Goal: Check status: Check status

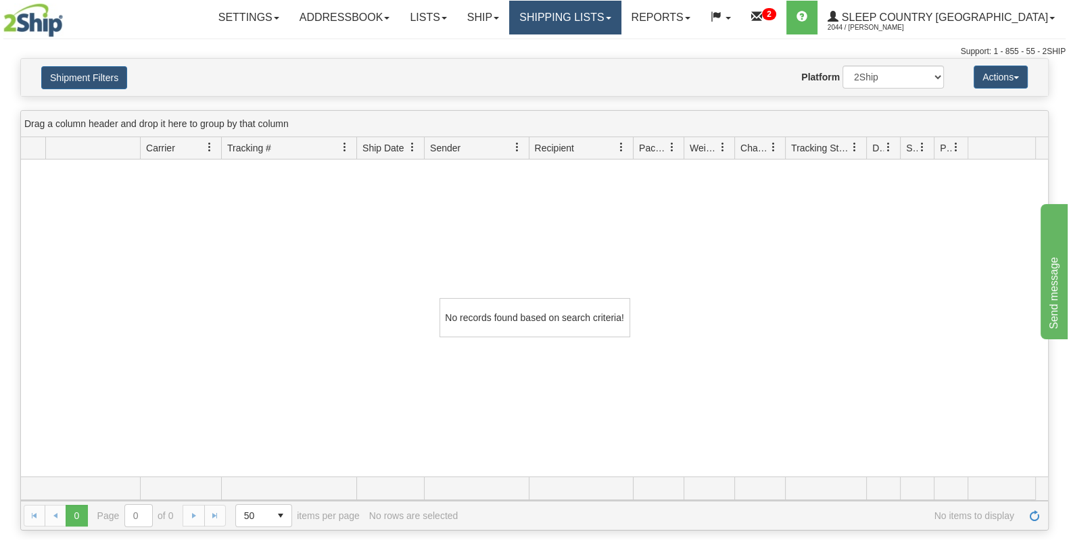
click at [621, 11] on link "Shipping lists" at bounding box center [565, 18] width 112 height 34
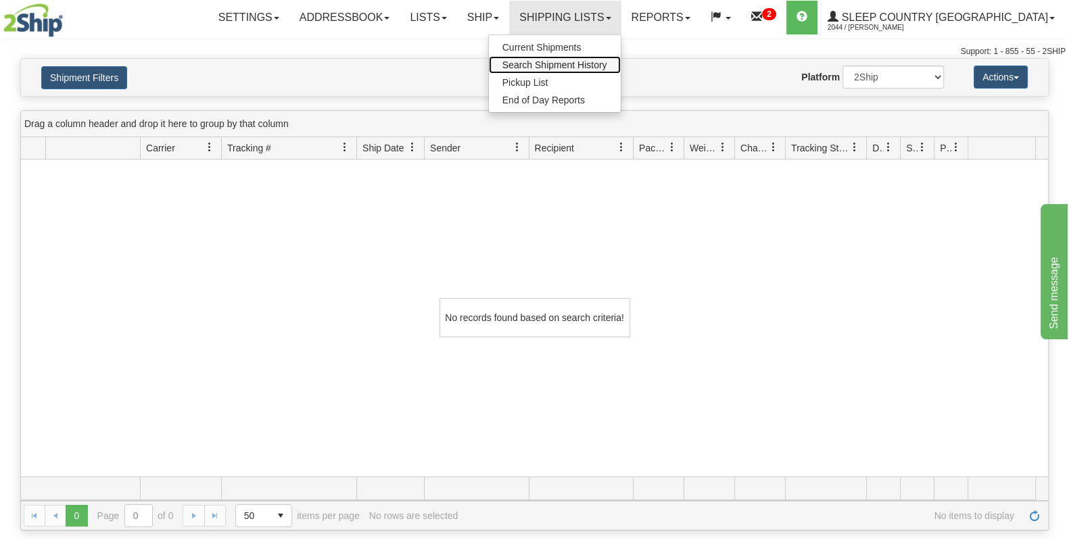
click at [607, 65] on span "Search Shipment History" at bounding box center [554, 64] width 105 height 11
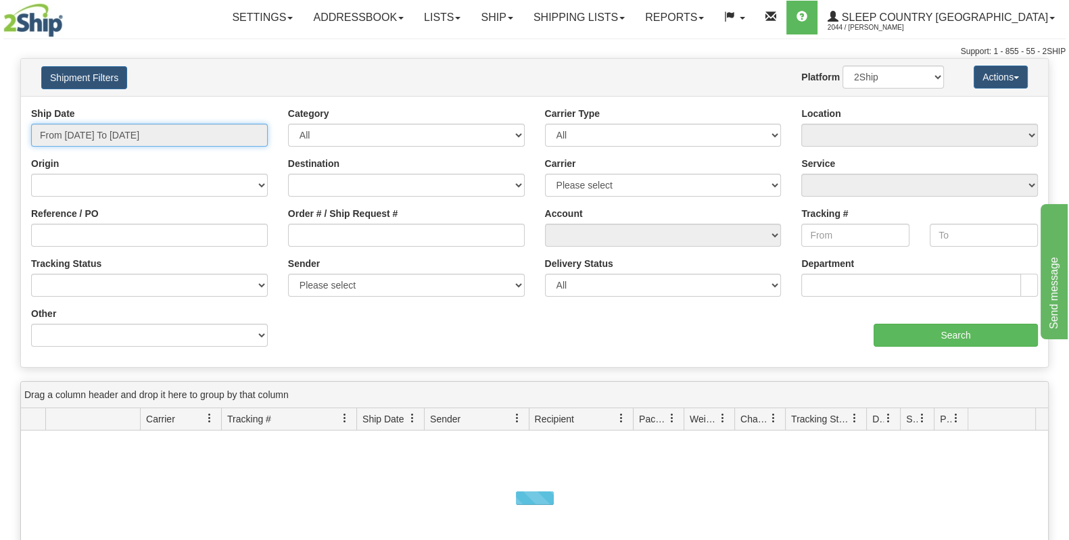
click at [148, 137] on input "From [DATE] To [DATE]" at bounding box center [149, 135] width 237 height 23
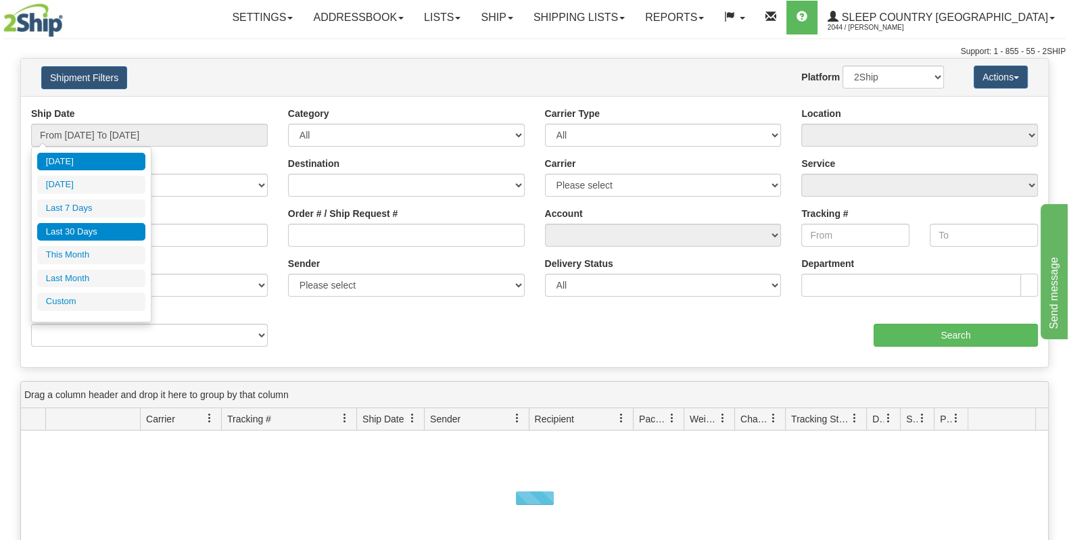
click at [89, 228] on li "Last 30 Days" at bounding box center [91, 232] width 108 height 18
type input "From [DATE] To [DATE]"
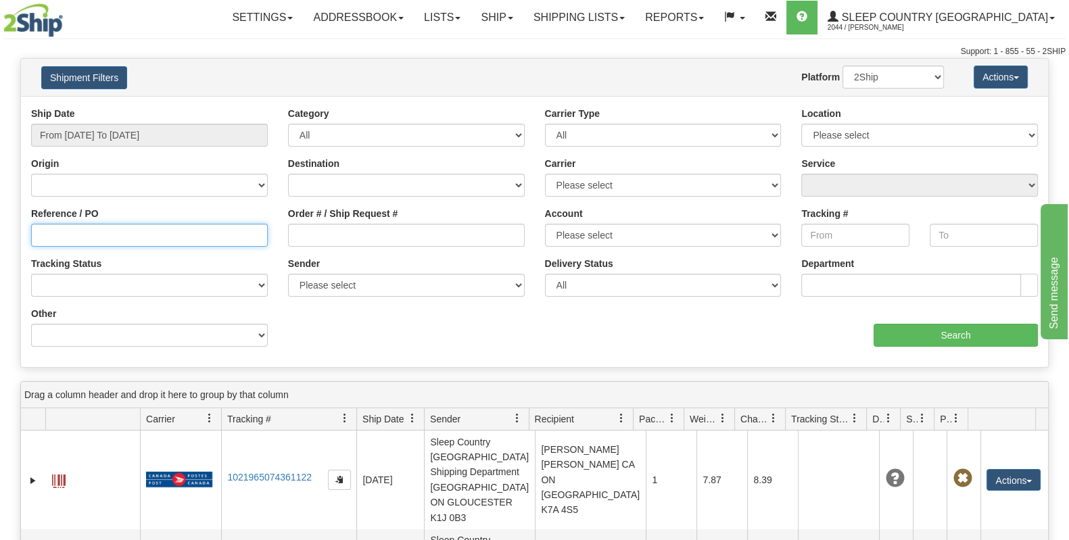
click at [119, 235] on input "Reference / PO" at bounding box center [149, 235] width 237 height 23
paste input "1059003"
type input "1059003"
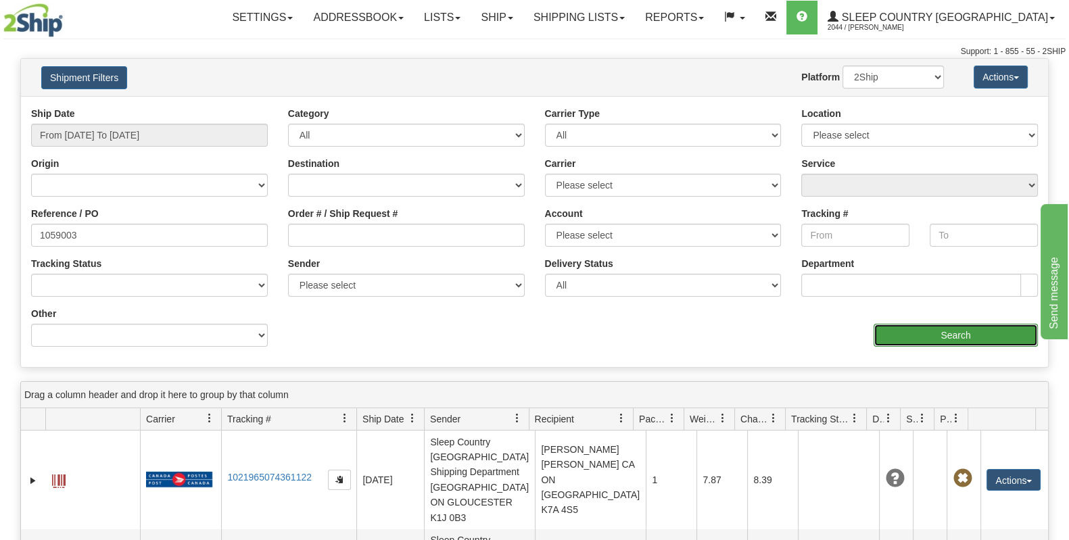
click at [999, 340] on input "Search" at bounding box center [956, 335] width 164 height 23
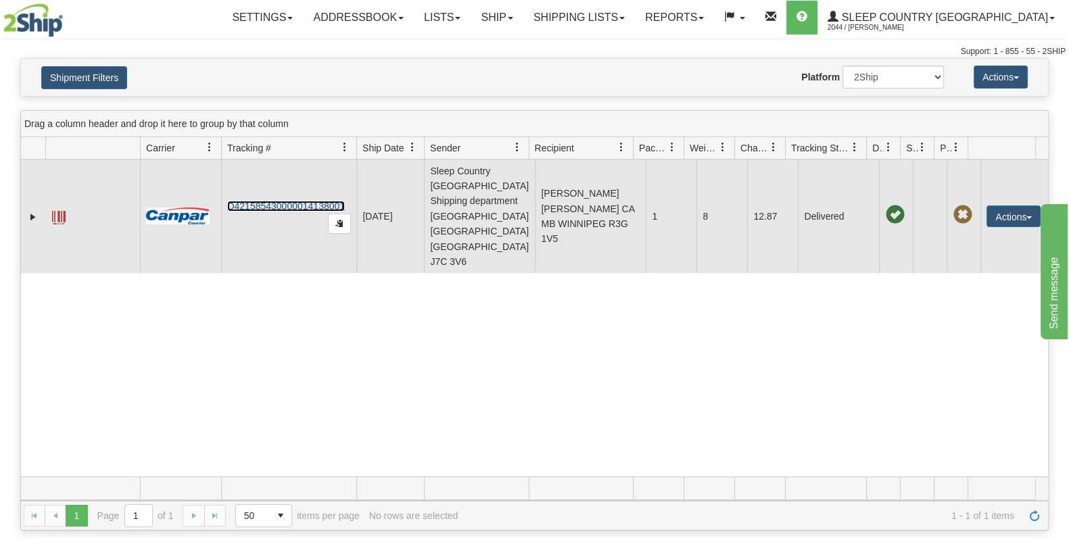
click at [320, 201] on link "D421585430000014138001" at bounding box center [286, 206] width 118 height 11
drag, startPoint x: 625, startPoint y: 231, endPoint x: 584, endPoint y: 231, distance: 41.2
click at [584, 231] on td "[PERSON_NAME] [PERSON_NAME] CA MB WINNIPEG R3G 1V5" at bounding box center [590, 217] width 111 height 114
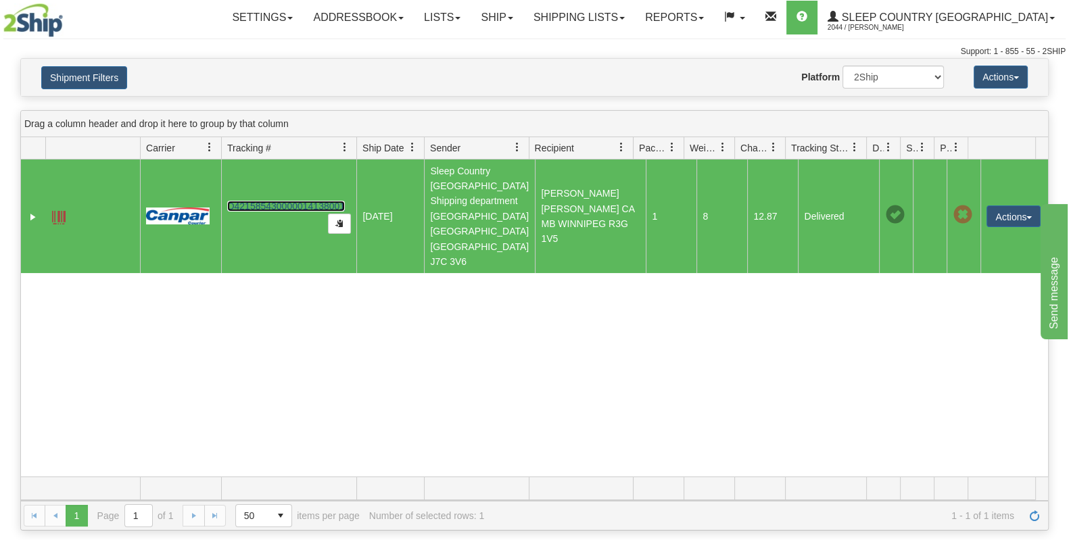
click at [584, 231] on td "[PERSON_NAME] [PERSON_NAME] CA MB WINNIPEG R3G 1V5" at bounding box center [590, 217] width 111 height 114
drag, startPoint x: 584, startPoint y: 231, endPoint x: 619, endPoint y: 228, distance: 34.6
click at [609, 228] on td "[PERSON_NAME] [PERSON_NAME] CA MB WINNIPEG R3G 1V5" at bounding box center [590, 217] width 111 height 114
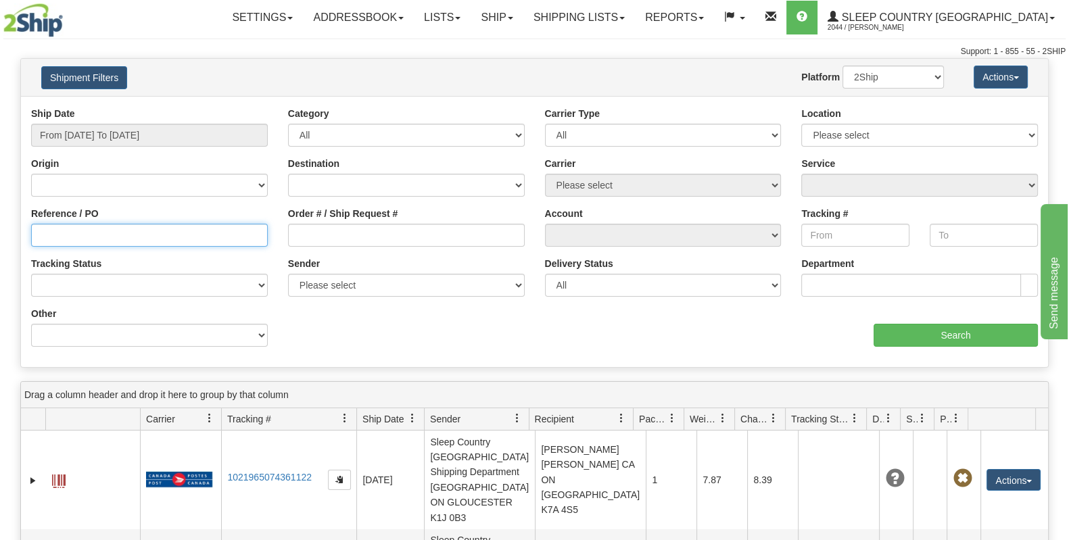
click at [136, 239] on input "Reference / PO" at bounding box center [149, 235] width 237 height 23
paste input "1058309"
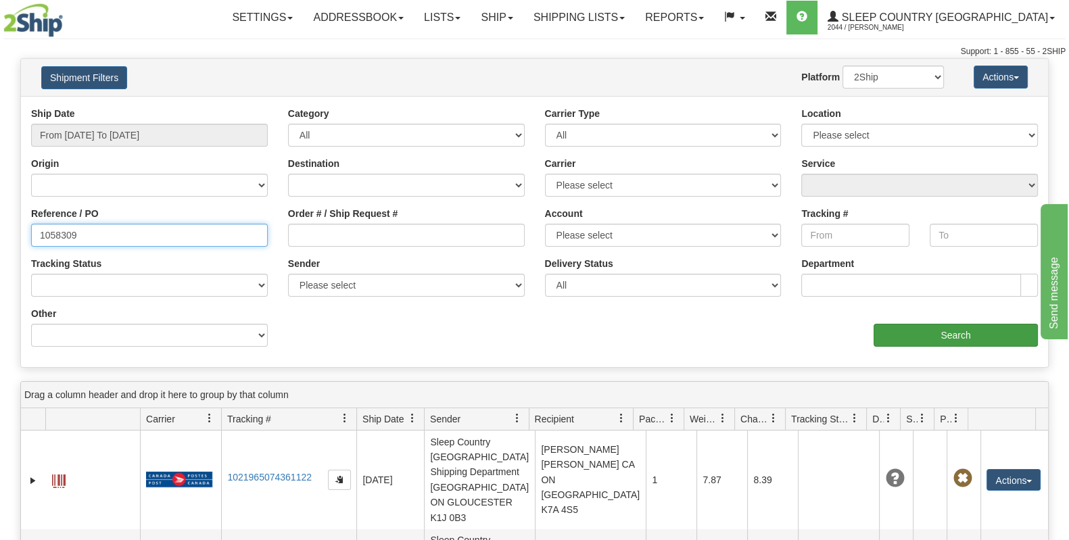
type input "1058309"
click at [993, 328] on input "Search" at bounding box center [956, 335] width 164 height 23
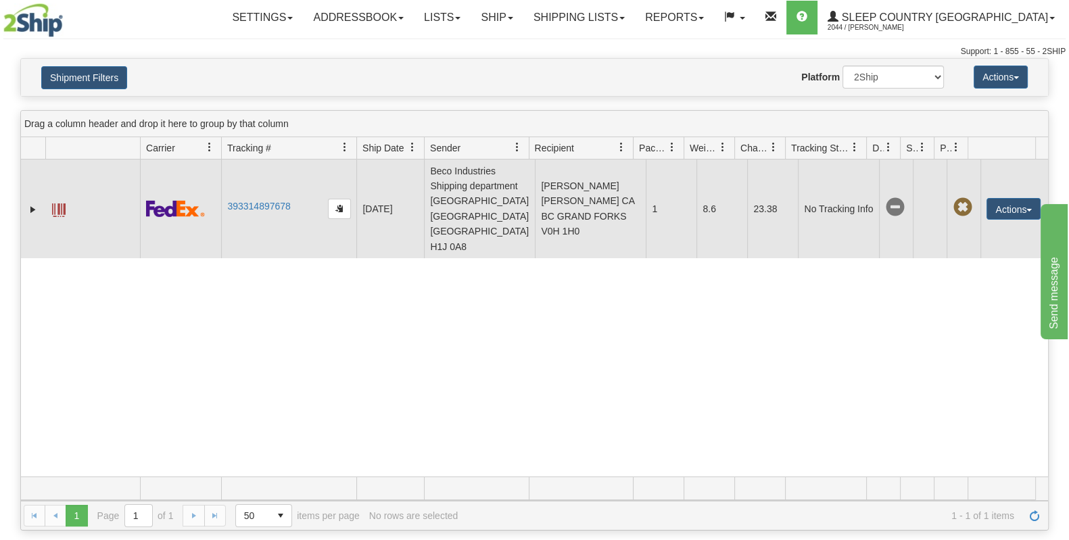
click at [250, 196] on td "393314897678" at bounding box center [288, 209] width 135 height 99
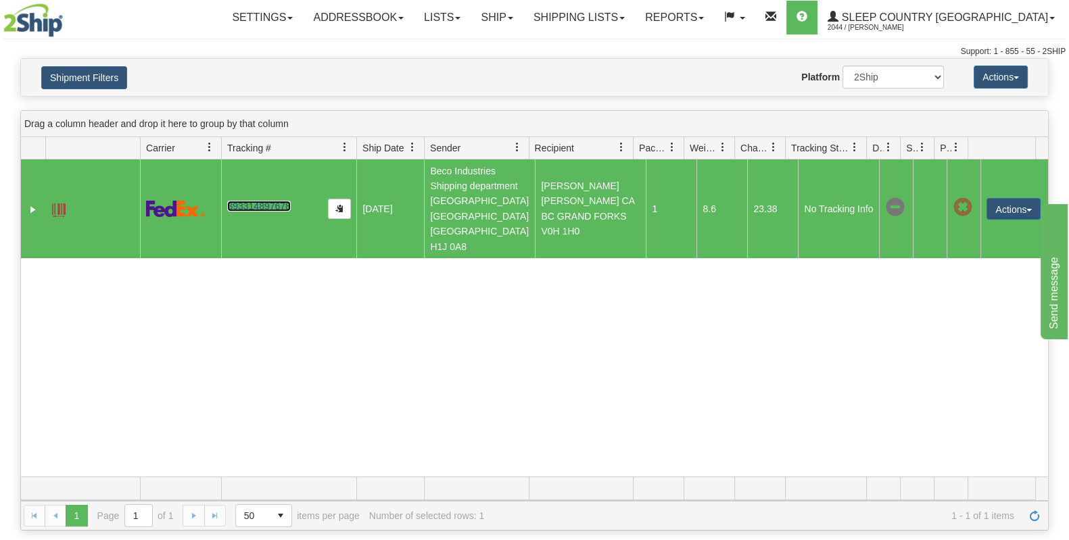
click at [252, 206] on link "393314897678" at bounding box center [258, 206] width 63 height 11
click at [657, 287] on div "31626312 2044 393314897678 09/17/2025 09/17/2025 02:32:42 PM Beco Industries Sh…" at bounding box center [534, 318] width 1027 height 317
click at [621, 80] on div "Website Agent Nothing selected Client User Platform 2Ship Imported" at bounding box center [576, 77] width 755 height 23
drag, startPoint x: 570, startPoint y: 195, endPoint x: 595, endPoint y: 194, distance: 25.0
click at [570, 194] on td "CATHY ASTOFOOROFF CATHY ASTOFOOROFF CA BC GRAND FORKS V0H 1H0" at bounding box center [590, 209] width 111 height 99
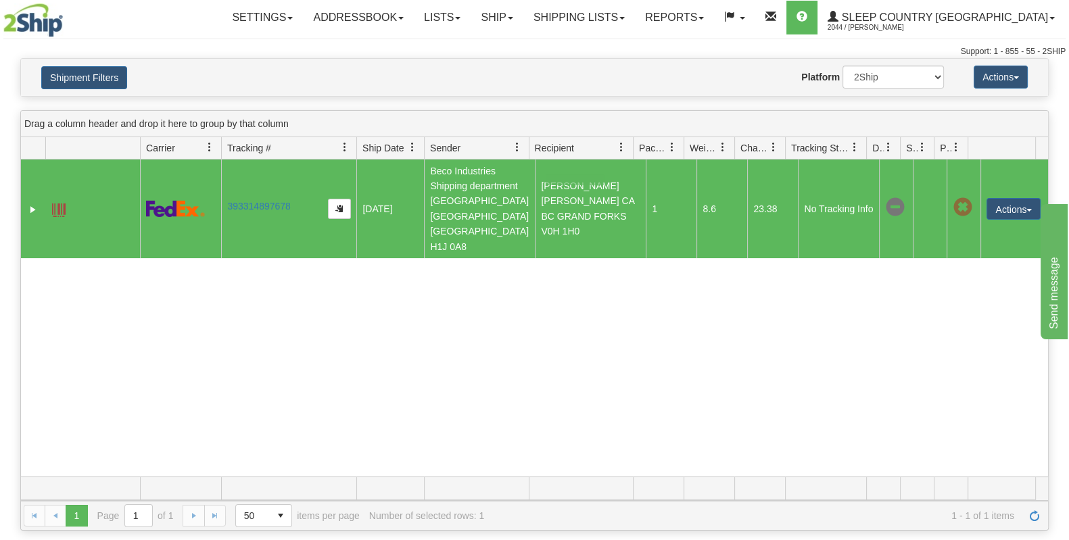
drag, startPoint x: 575, startPoint y: 180, endPoint x: 539, endPoint y: 171, distance: 37.6
drag, startPoint x: 535, startPoint y: 167, endPoint x: 606, endPoint y: 191, distance: 75.0
click at [606, 191] on td "CATHY ASTOFOOROFF CATHY ASTOFOOROFF CA BC GRAND FORKS V0H 1H0" at bounding box center [590, 209] width 111 height 99
click at [598, 192] on td "CATHY ASTOFOOROFF CATHY ASTOFOOROFF CA BC GRAND FORKS V0H 1H0" at bounding box center [590, 209] width 111 height 99
click at [575, 187] on td "CATHY ASTOFOOROFF CATHY ASTOFOOROFF CA BC GRAND FORKS V0H 1H0" at bounding box center [590, 209] width 111 height 99
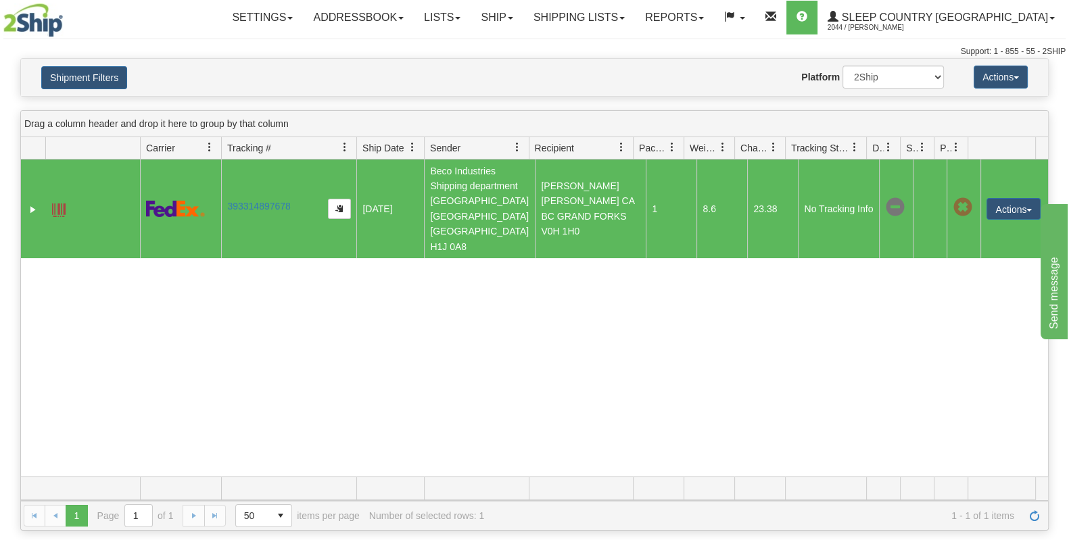
click at [556, 279] on div "31626312 2044 393314897678 09/17/2025 09/17/2025 02:32:42 PM Beco Industries Sh…" at bounding box center [534, 318] width 1027 height 317
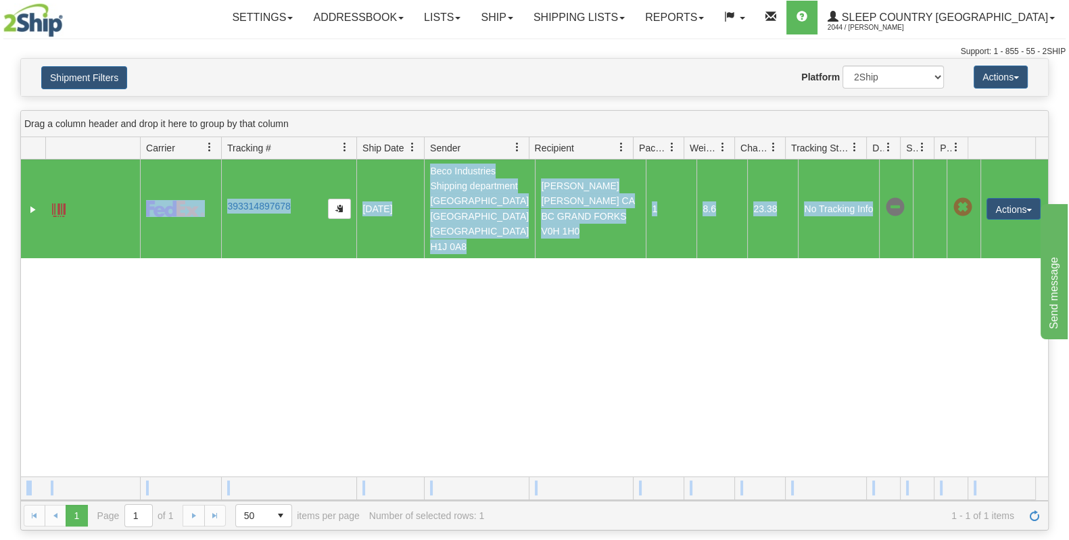
click at [556, 279] on div "31626312 2044 393314897678 09/17/2025 09/17/2025 02:32:42 PM Beco Industries Sh…" at bounding box center [534, 318] width 1027 height 317
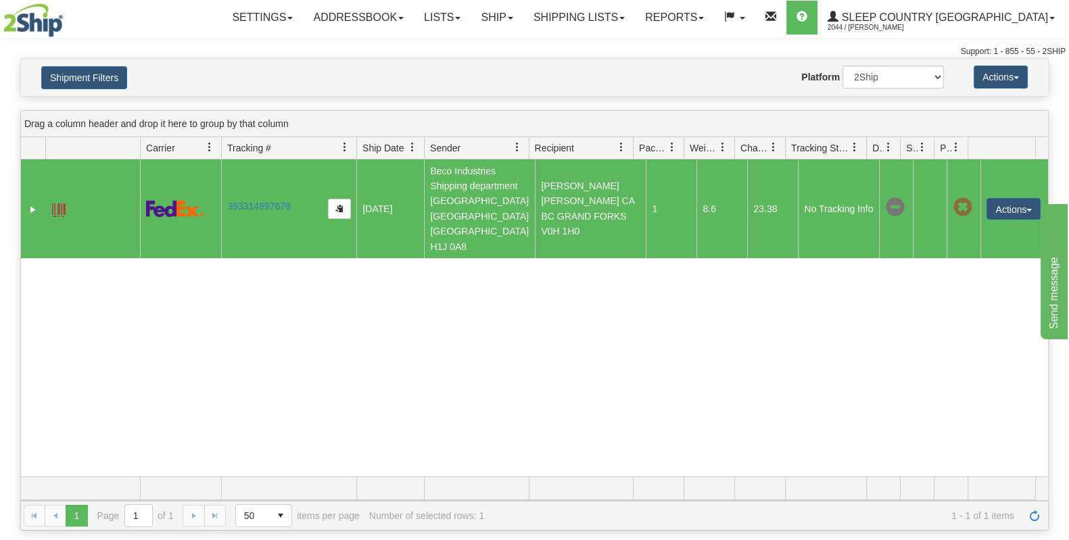
click at [567, 260] on div "31626312 2044 393314897678 09/17/2025 09/17/2025 02:32:42 PM Beco Industries Sh…" at bounding box center [534, 318] width 1027 height 317
drag, startPoint x: 610, startPoint y: 178, endPoint x: 529, endPoint y: 165, distance: 82.3
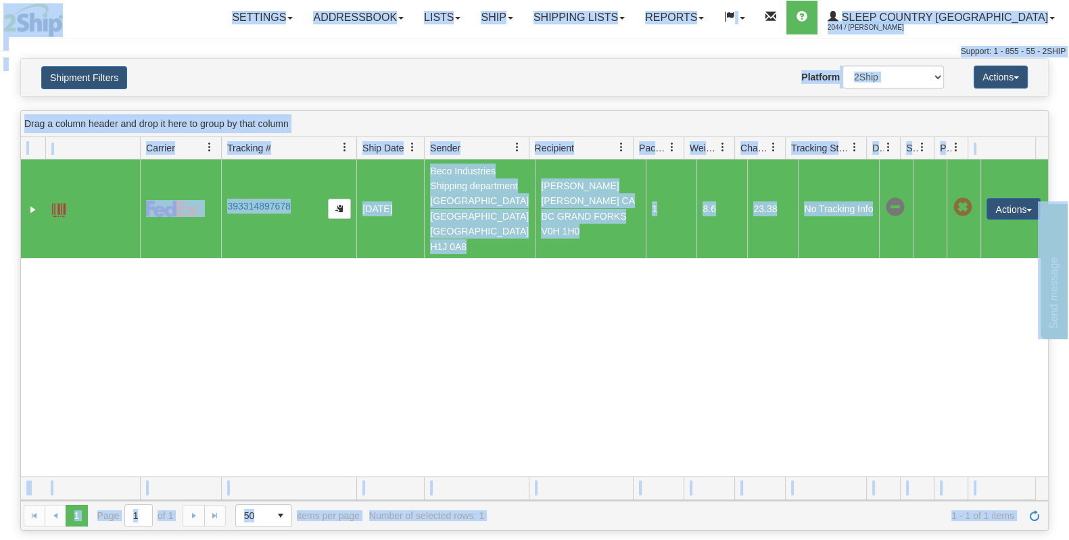
copy body "Toggle navigation Settings Shipping Preferences Fields Preferences New Addressb…"
click at [359, 358] on div "31626312 2044 393314897678 09/17/2025 09/17/2025 02:32:42 PM Beco Industries Sh…" at bounding box center [534, 318] width 1027 height 317
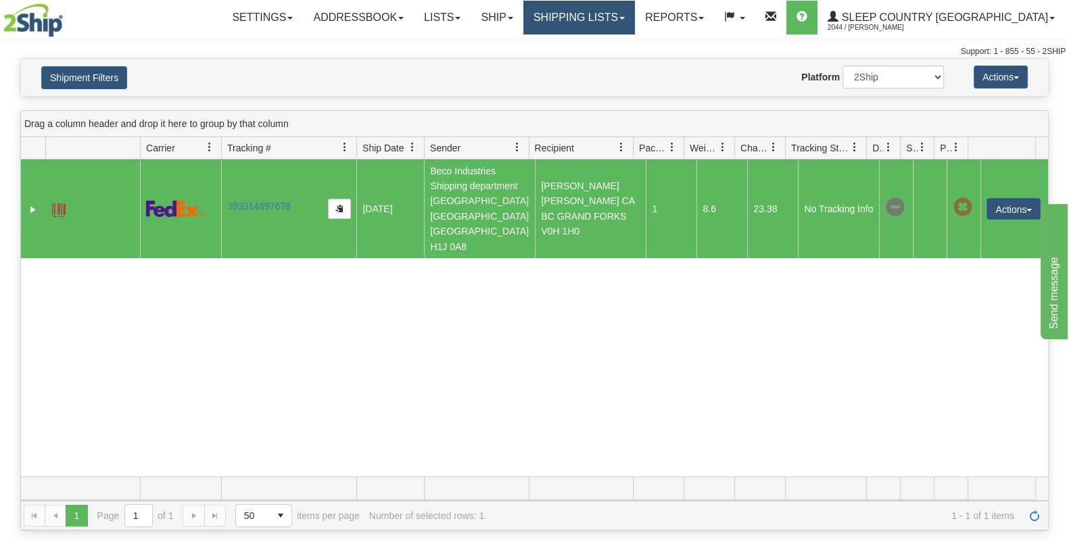
click at [635, 20] on link "Shipping lists" at bounding box center [579, 18] width 112 height 34
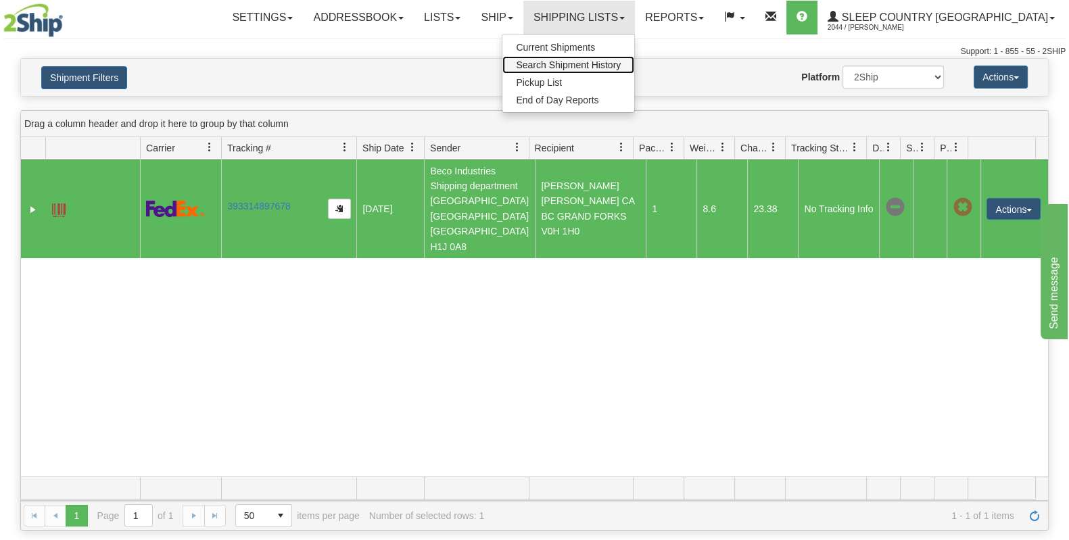
click at [621, 64] on span "Search Shipment History" at bounding box center [568, 64] width 105 height 11
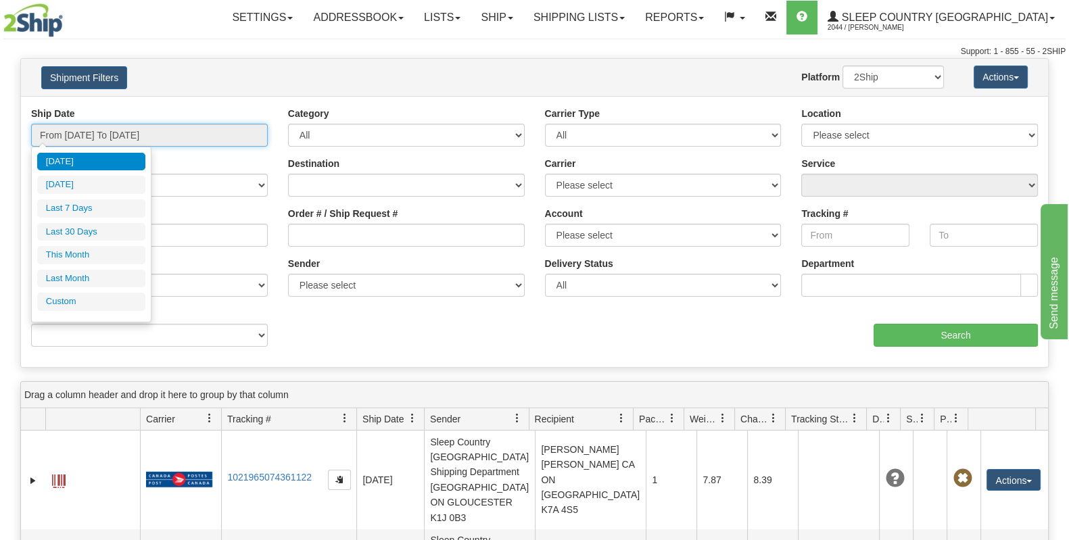
click at [145, 137] on input "From 09/27/2025 To 09/28/2025" at bounding box center [149, 135] width 237 height 23
click at [109, 228] on li "Last 30 Days" at bounding box center [91, 232] width 108 height 18
type input "From [DATE] To [DATE]"
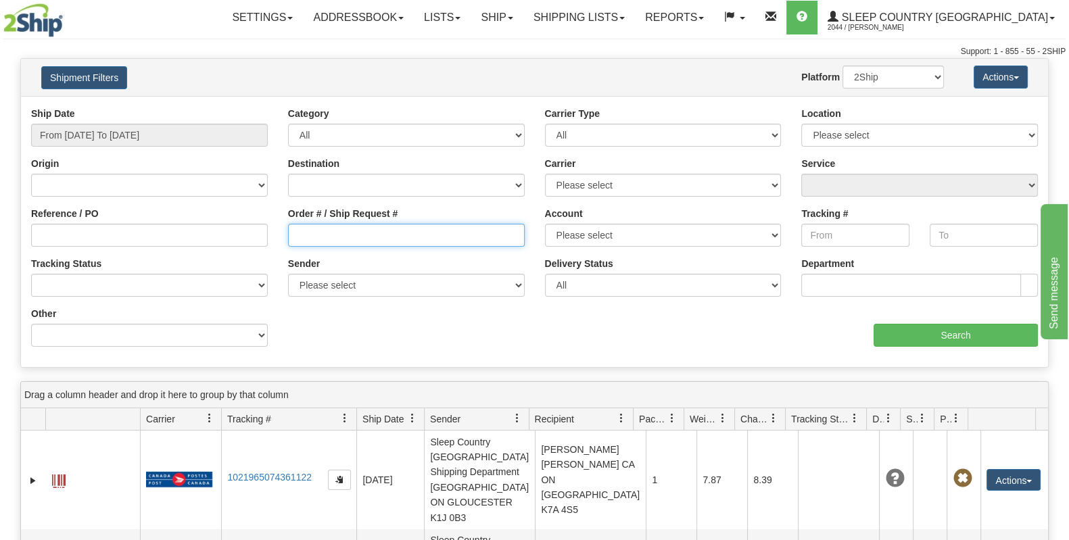
click at [362, 241] on input "Order # / Ship Request #" at bounding box center [406, 235] width 237 height 23
paste input "9000I014977"
type input "9000I014977"
click at [971, 353] on div "Ship Date From 08/30/2025 To 09/28/2025 Category All Inbound Outbound Carrier T…" at bounding box center [534, 232] width 1027 height 250
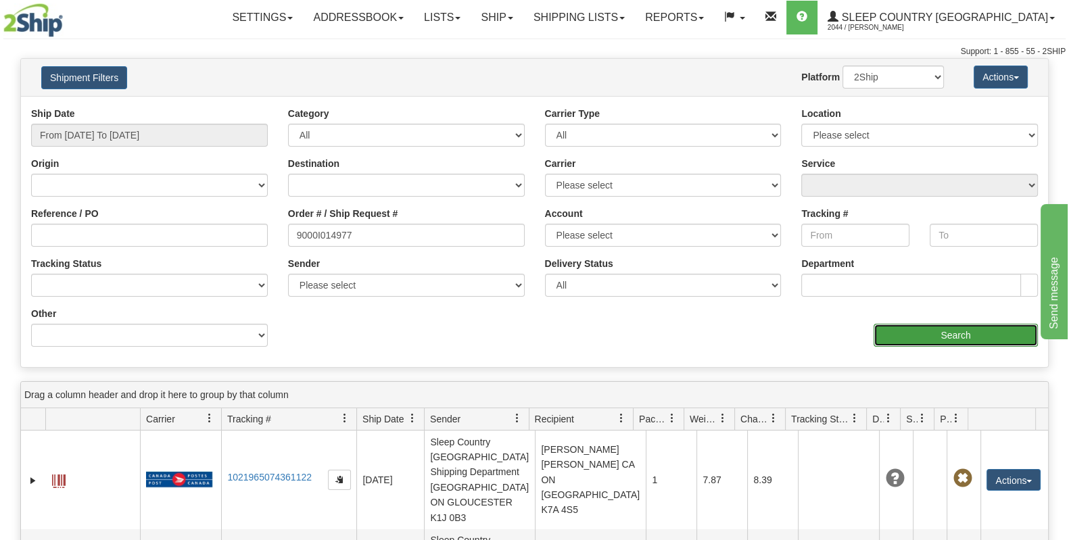
click at [953, 329] on input "Search" at bounding box center [956, 335] width 164 height 23
